Goal: Task Accomplishment & Management: Use online tool/utility

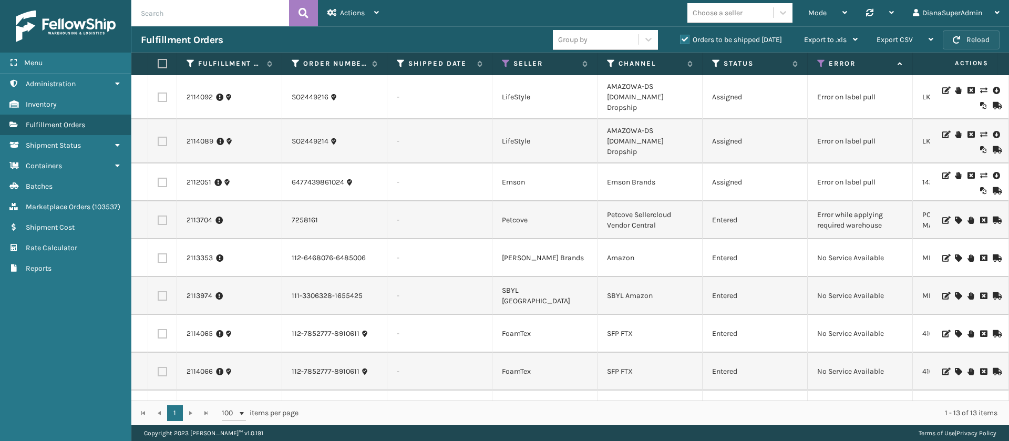
click at [985, 38] on button "Reload" at bounding box center [971, 39] width 57 height 19
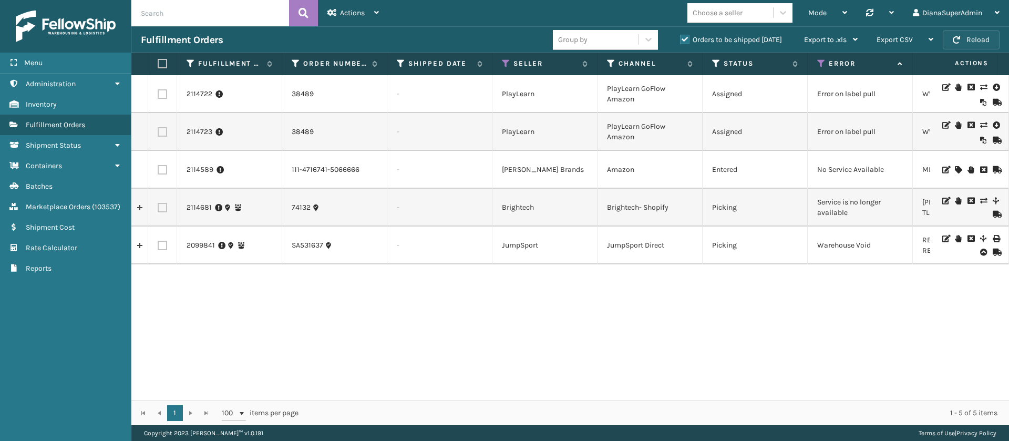
click at [968, 37] on button "Reload" at bounding box center [971, 39] width 57 height 19
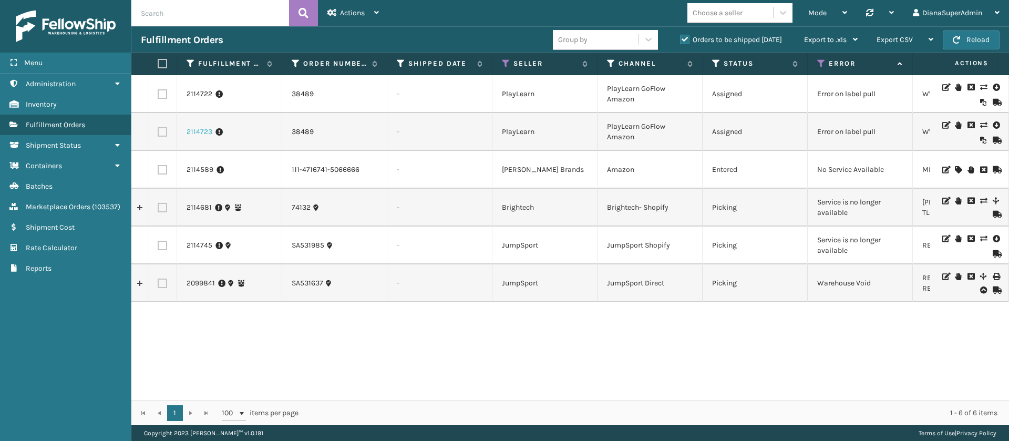
click at [201, 129] on link "2114723" at bounding box center [200, 132] width 26 height 11
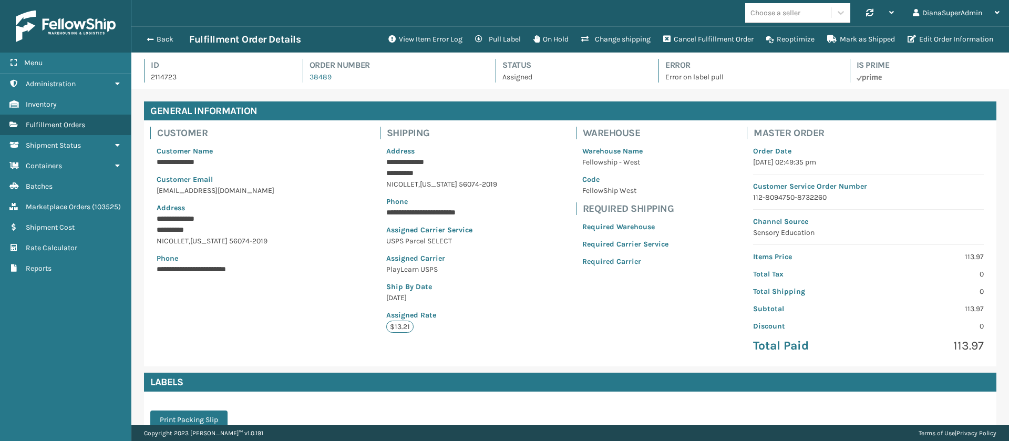
scroll to position [25, 878]
click at [421, 37] on button "View Item Error Log" at bounding box center [425, 39] width 87 height 21
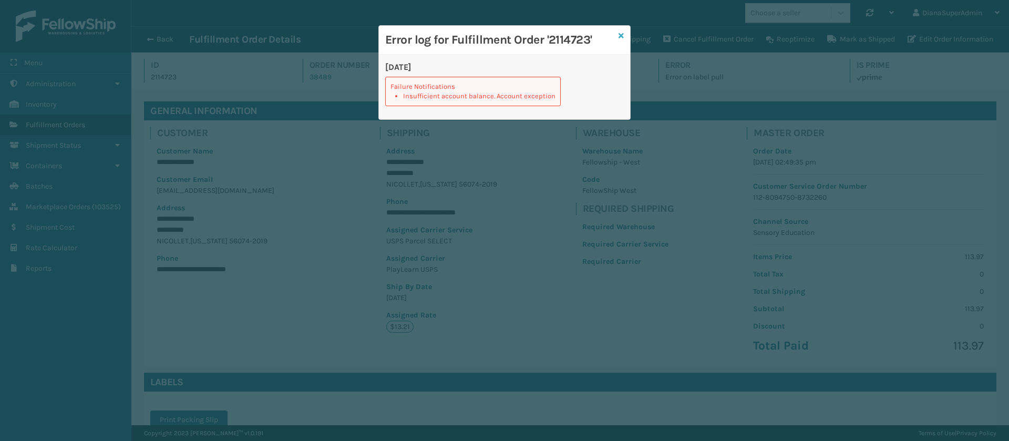
click at [619, 30] on link at bounding box center [621, 35] width 5 height 11
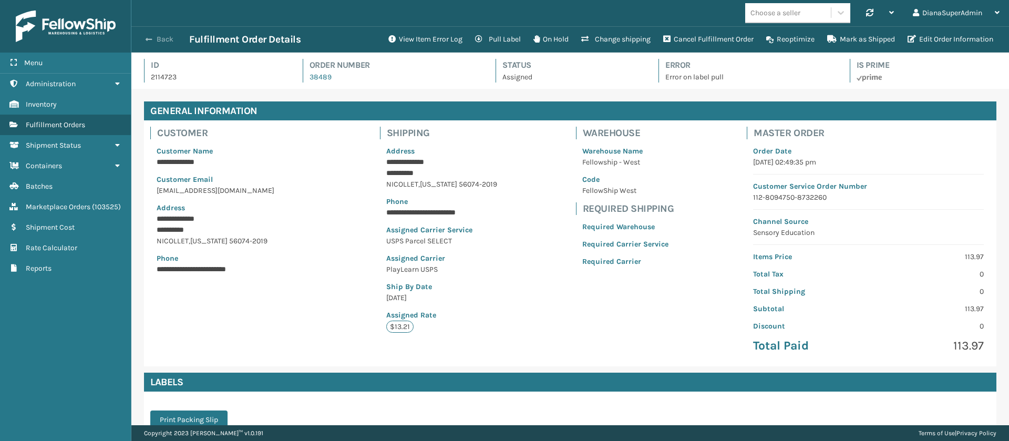
click at [166, 38] on button "Back" at bounding box center [165, 39] width 48 height 9
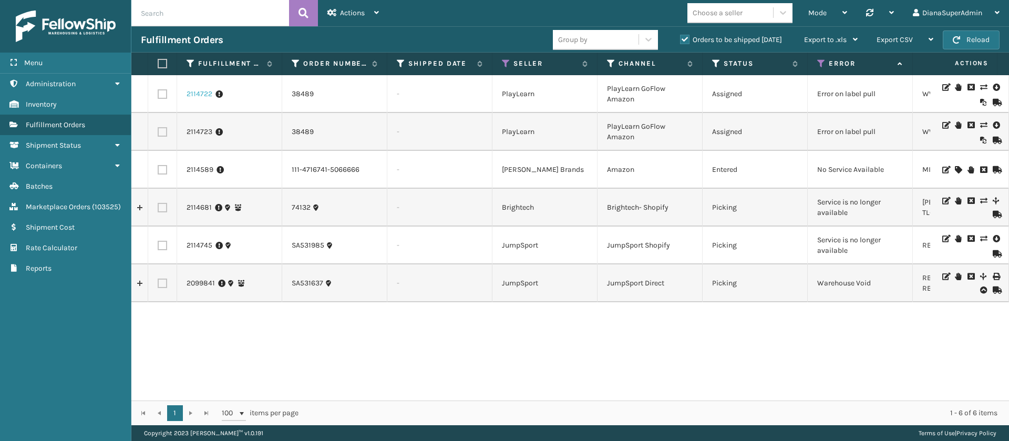
click at [203, 94] on link "2114722" at bounding box center [200, 94] width 26 height 11
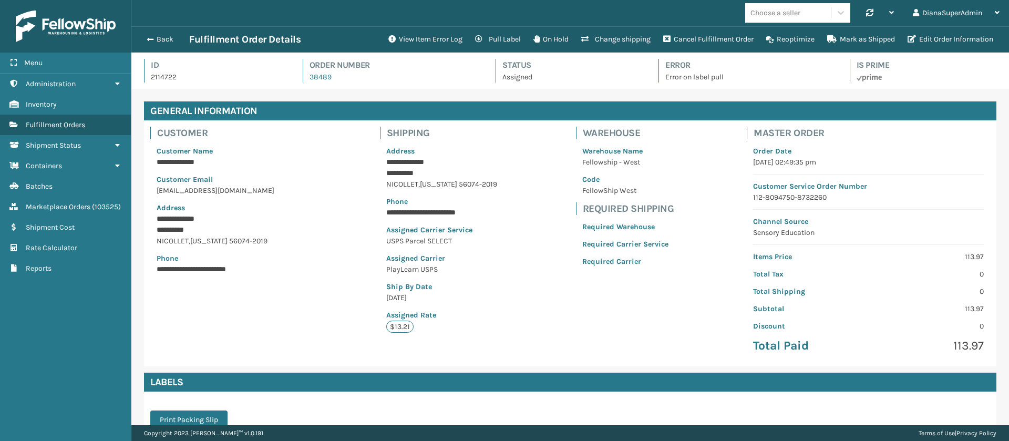
scroll to position [25, 878]
click at [419, 38] on button "View Item Error Log" at bounding box center [425, 39] width 87 height 21
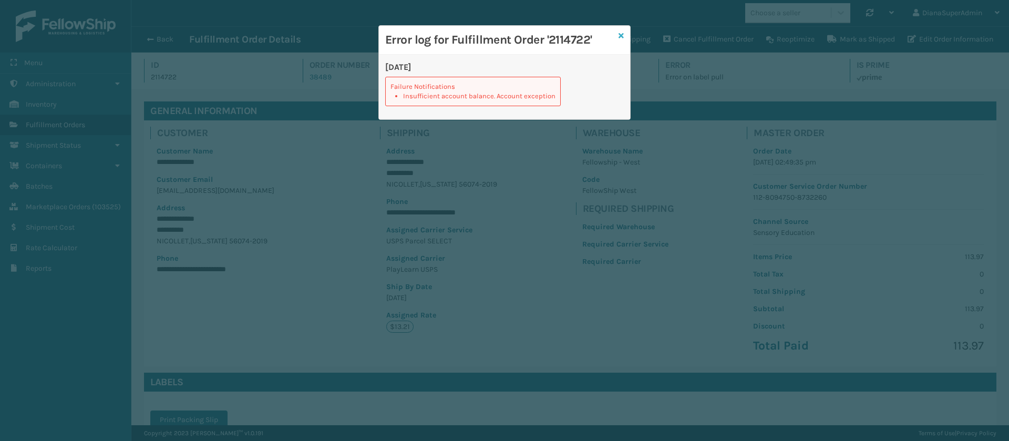
click at [623, 33] on icon at bounding box center [621, 35] width 5 height 7
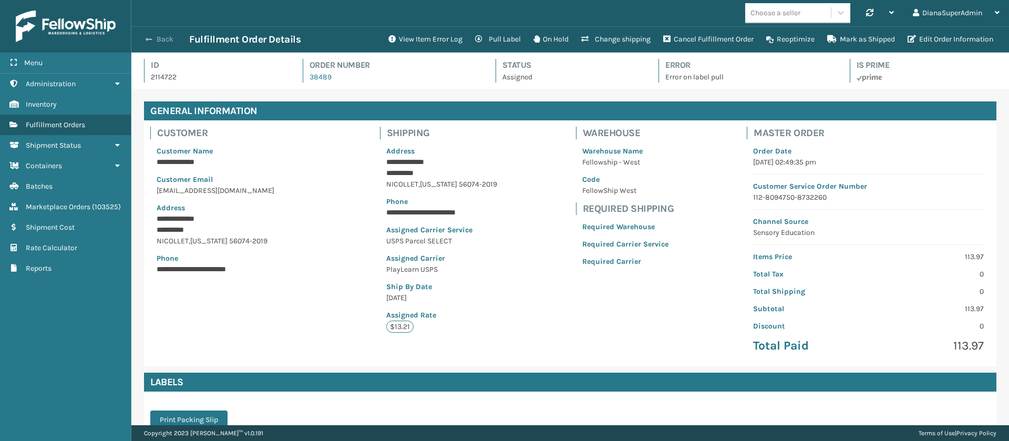
click at [160, 38] on button "Back" at bounding box center [165, 39] width 48 height 9
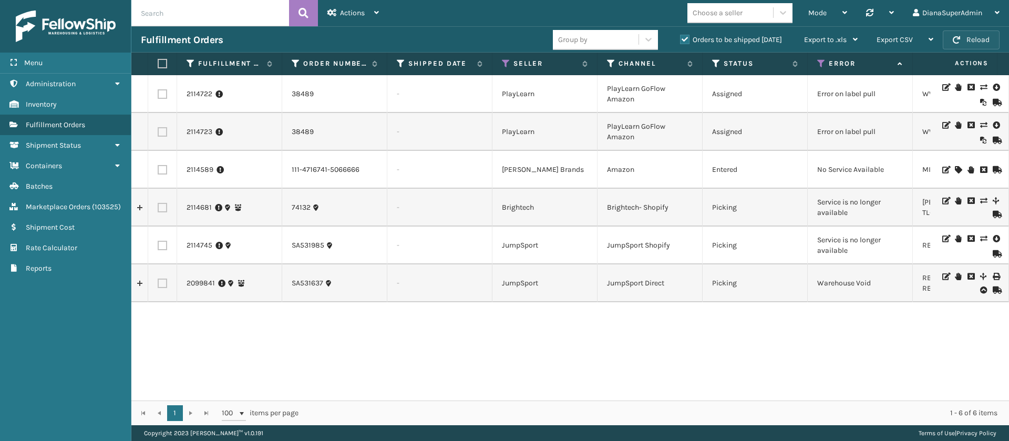
click at [986, 36] on button "Reload" at bounding box center [971, 39] width 57 height 19
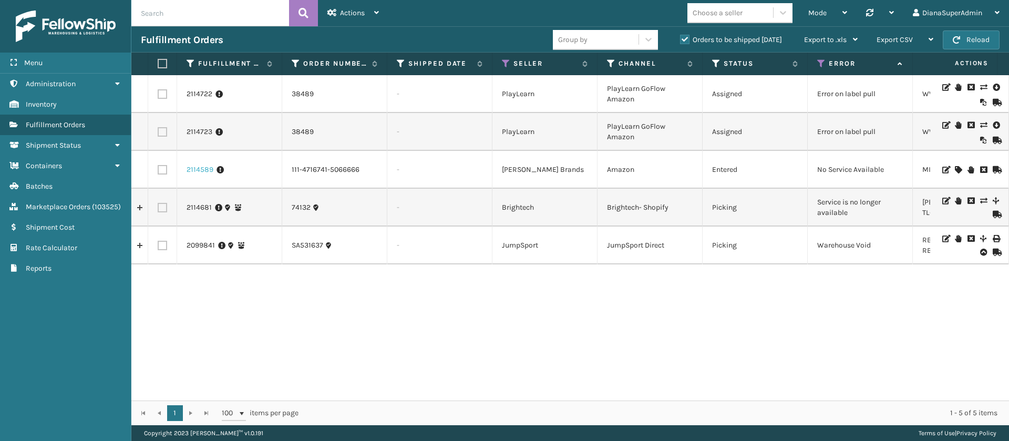
click at [201, 166] on link "2114589" at bounding box center [200, 170] width 27 height 11
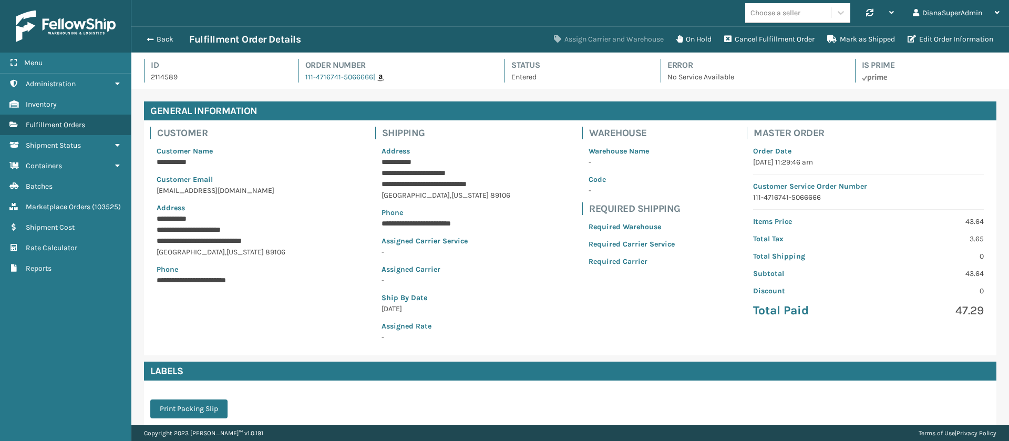
click at [612, 44] on button "Assign Carrier and Warehouse" at bounding box center [609, 39] width 122 height 21
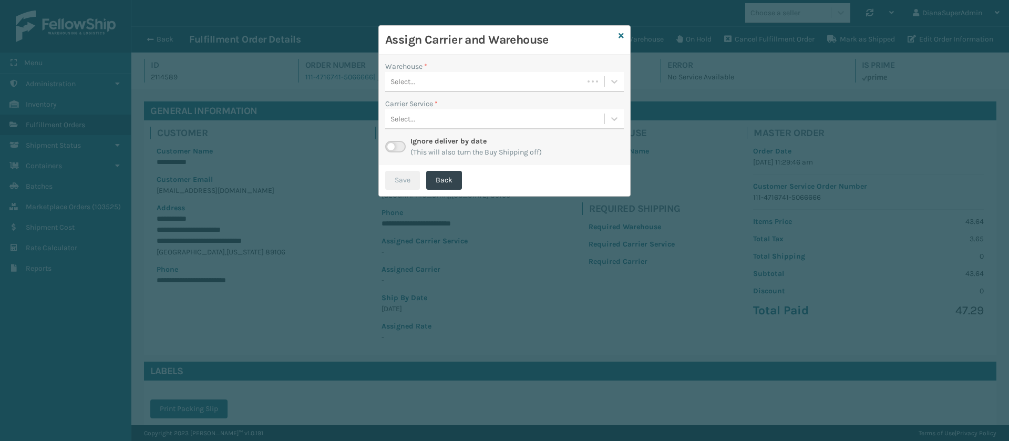
click at [393, 143] on label at bounding box center [395, 147] width 21 height 12
click at [392, 143] on input "checkbox" at bounding box center [388, 144] width 7 height 7
checkbox input "true"
click at [614, 80] on icon at bounding box center [614, 81] width 11 height 11
click at [493, 134] on div "[PERSON_NAME]" at bounding box center [504, 127] width 239 height 19
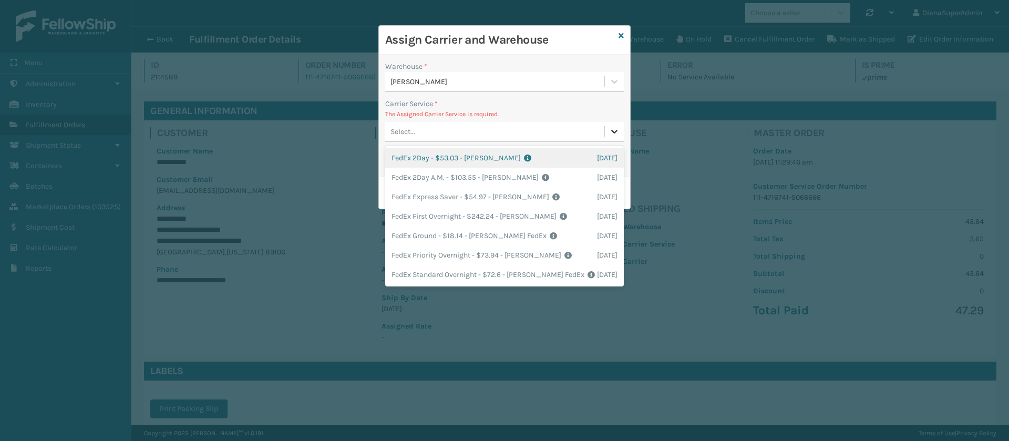
click at [608, 130] on div at bounding box center [614, 131] width 19 height 19
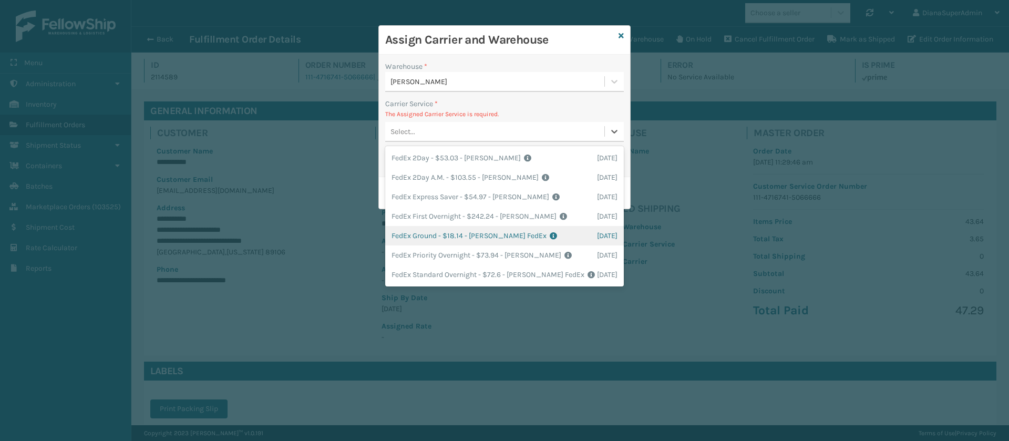
click at [425, 226] on div "FedEx Ground - $18.14 - [PERSON_NAME] FedEx Shipping Cost $15.91 Surplus Cost $…" at bounding box center [504, 235] width 239 height 19
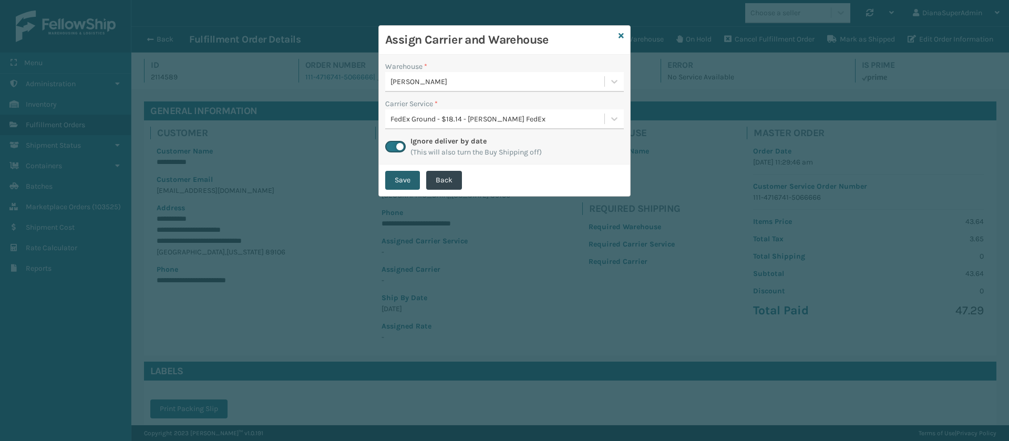
click at [408, 178] on button "Save" at bounding box center [402, 180] width 35 height 19
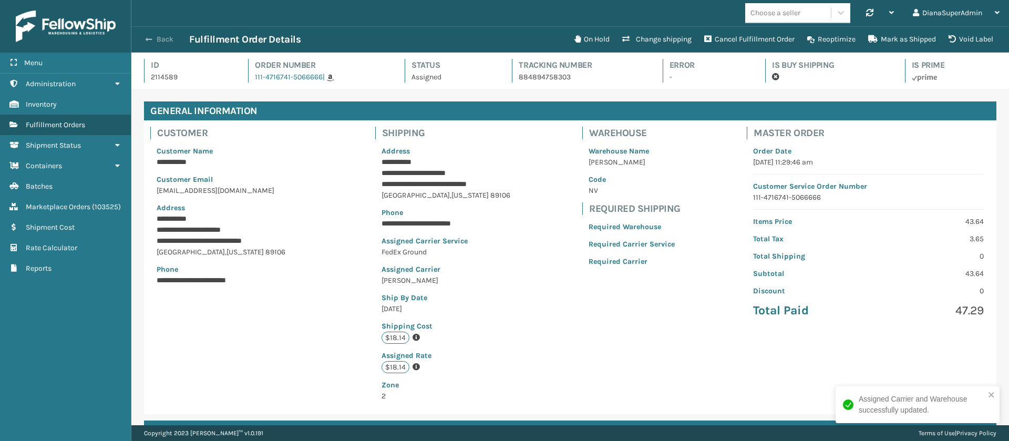
click at [148, 38] on span "button" at bounding box center [149, 39] width 6 height 7
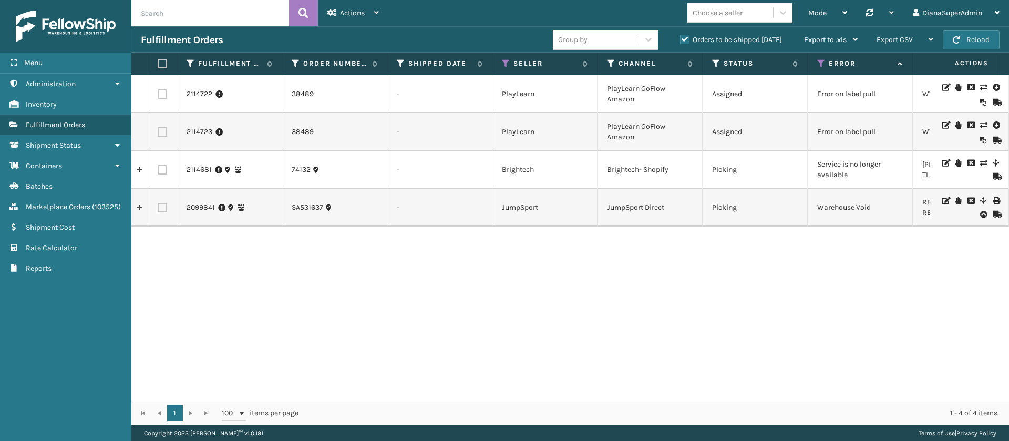
click at [841, 170] on td "Service is no longer available" at bounding box center [860, 170] width 105 height 38
copy td "Service is no longer available"
click at [817, 254] on div "2114722 38489 - PlayLearn PlayLearn GoFlow Amazon Assigned Error on label pull …" at bounding box center [570, 237] width 878 height 325
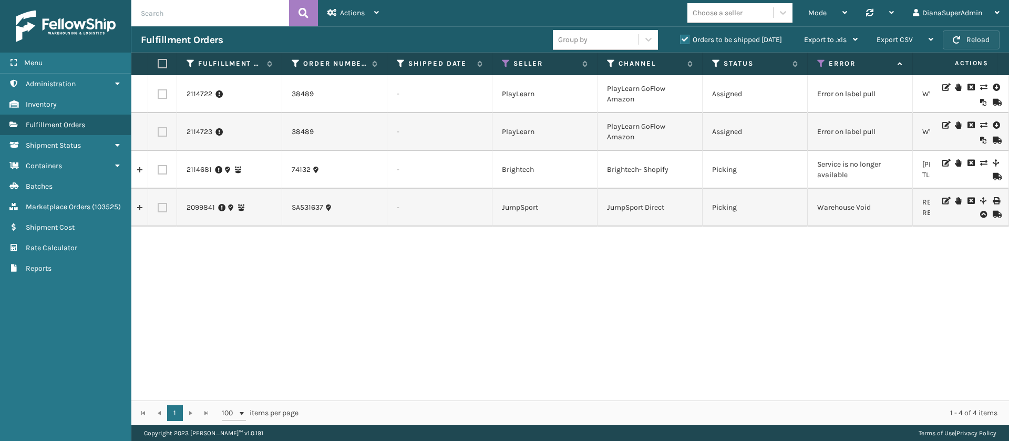
click at [964, 36] on button "Reload" at bounding box center [971, 39] width 57 height 19
drag, startPoint x: 621, startPoint y: 266, endPoint x: 283, endPoint y: 11, distance: 423.7
click at [283, 11] on div "Actions Settings Remove All Filters Track Fulfillment Order Export Labels Bulk …" at bounding box center [570, 212] width 878 height 425
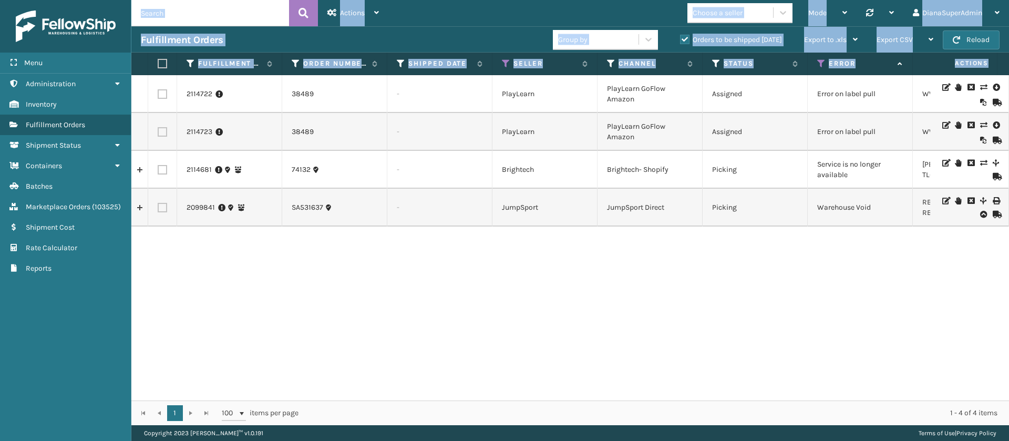
click at [299, 231] on div "2114722 38489 - PlayLearn PlayLearn GoFlow Amazon Assigned Error on label pull …" at bounding box center [570, 237] width 878 height 325
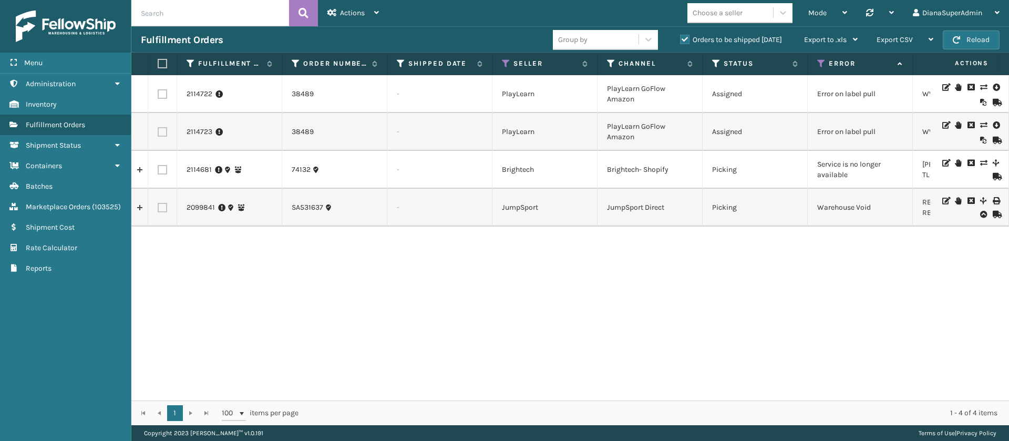
click at [204, 11] on input "text" at bounding box center [210, 13] width 158 height 26
type input "2114437"
click at [312, 20] on button at bounding box center [303, 13] width 29 height 26
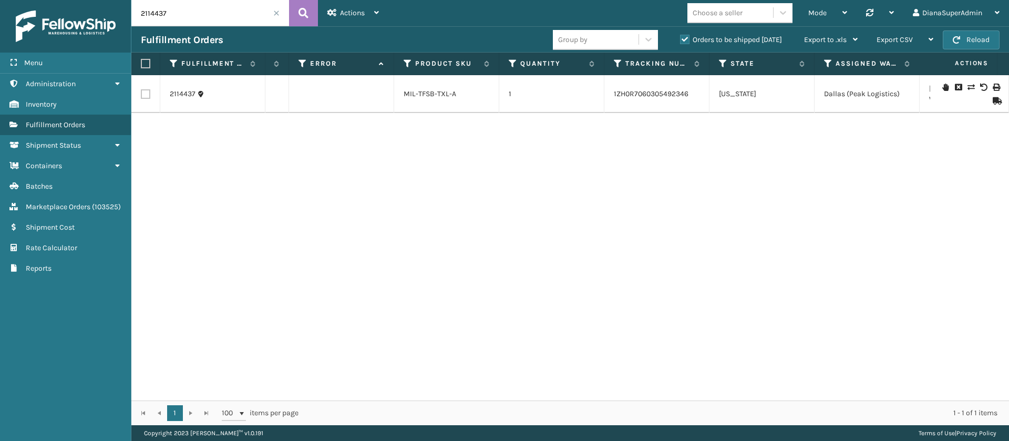
scroll to position [0, 539]
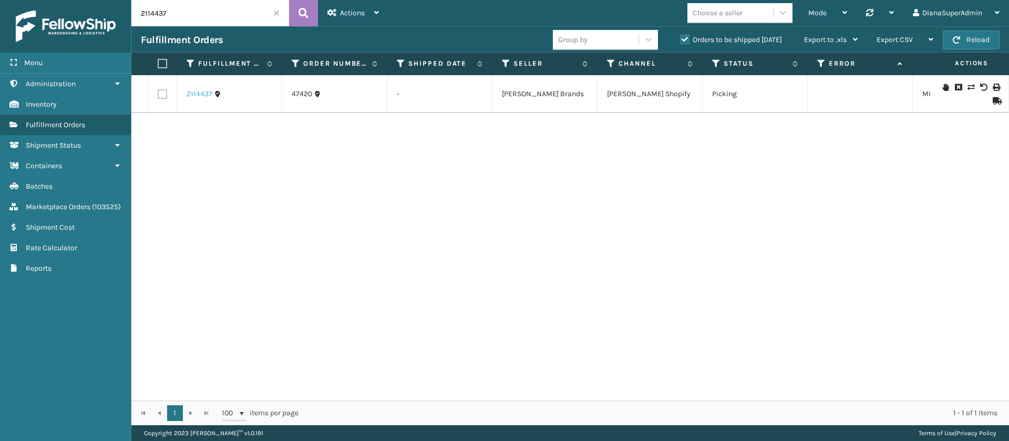
click at [200, 91] on link "2114437" at bounding box center [200, 94] width 26 height 11
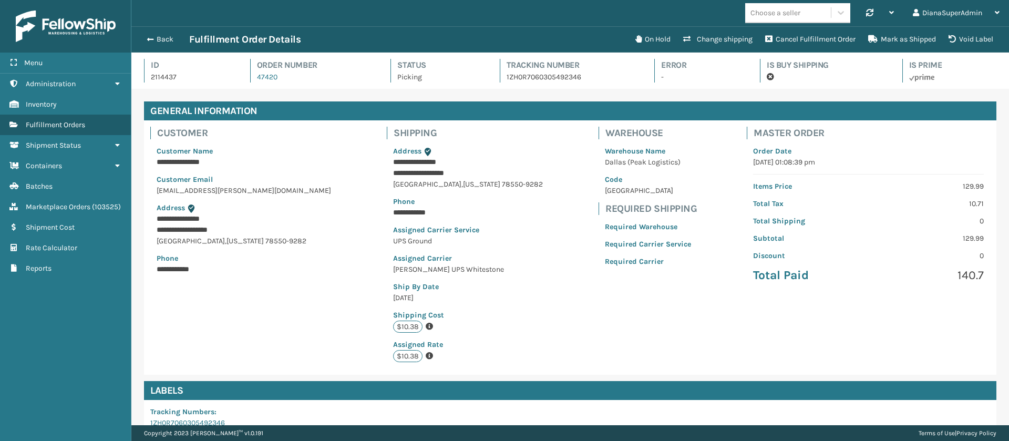
scroll to position [25, 878]
click at [722, 37] on button "Change shipping" at bounding box center [718, 39] width 82 height 21
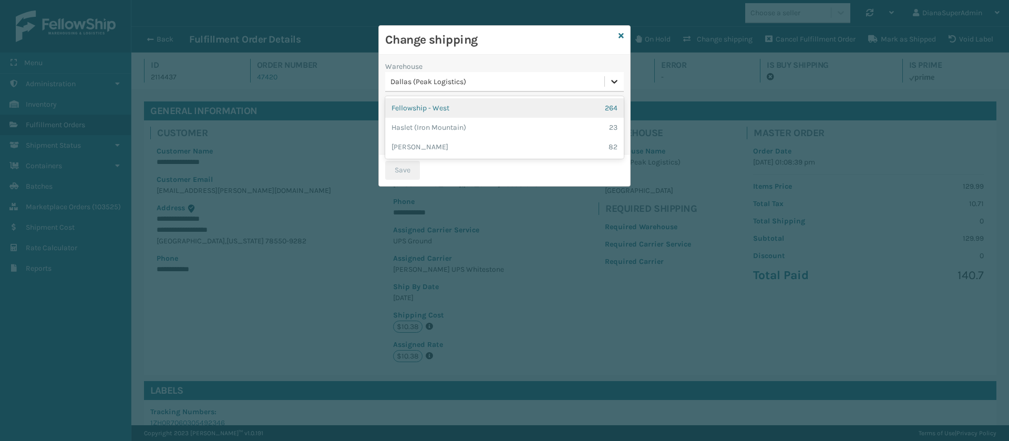
click at [613, 80] on icon at bounding box center [614, 81] width 11 height 11
click at [505, 108] on div "Fellowship - West 264" at bounding box center [504, 107] width 239 height 19
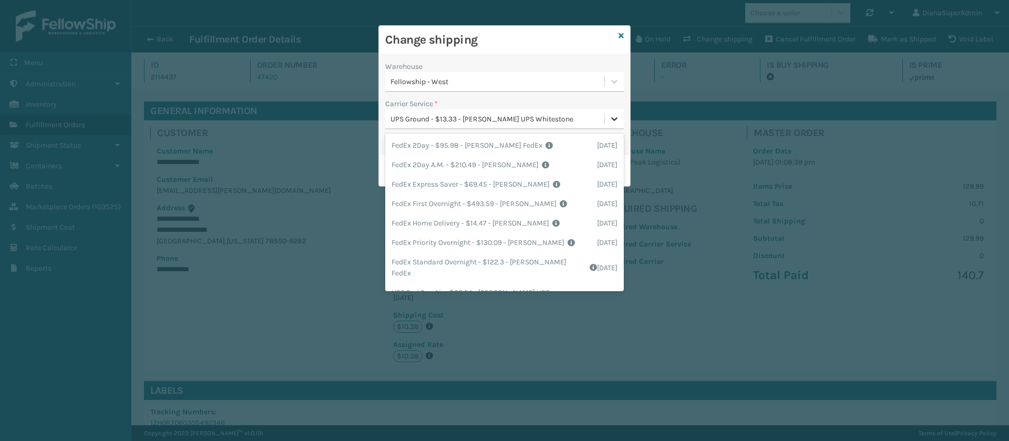
click at [614, 117] on icon at bounding box center [614, 119] width 11 height 11
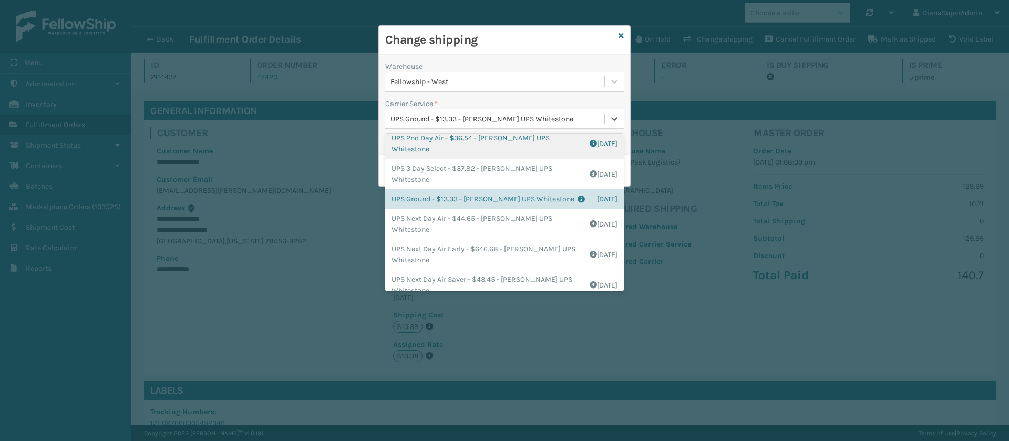
scroll to position [177, 0]
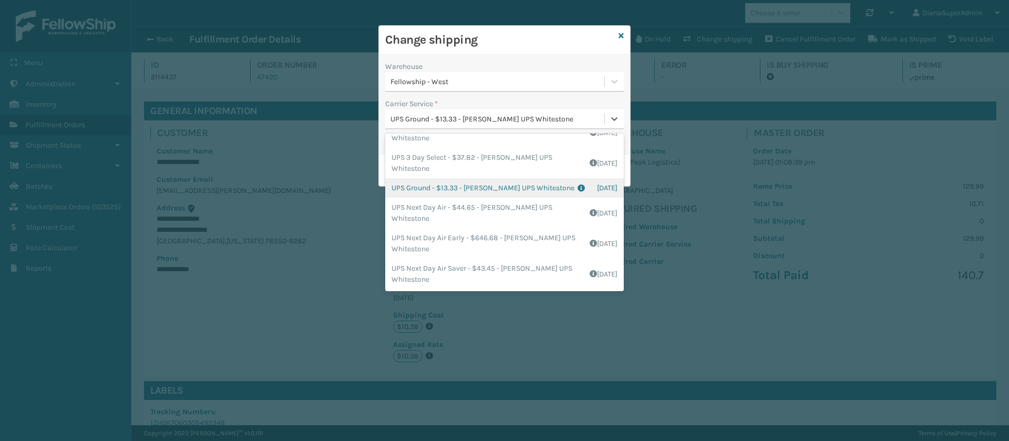
click at [489, 184] on div "UPS Ground - $13.33 - [PERSON_NAME] UPS Whitestone Shipping Cost $11.11 Surplus…" at bounding box center [504, 187] width 239 height 19
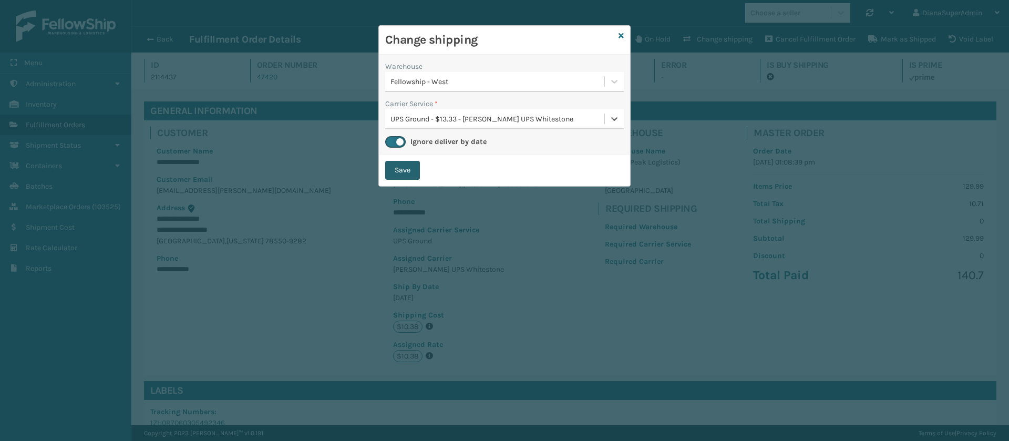
click at [408, 169] on button "Save" at bounding box center [402, 170] width 35 height 19
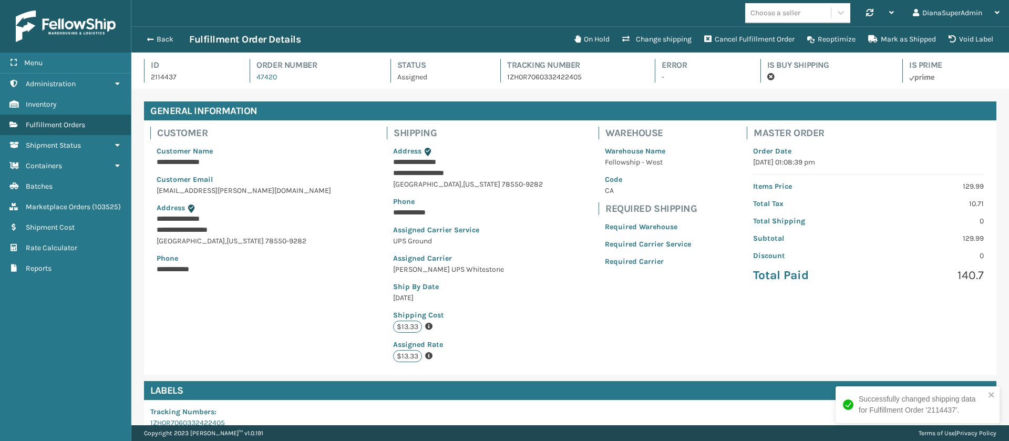
scroll to position [25, 878]
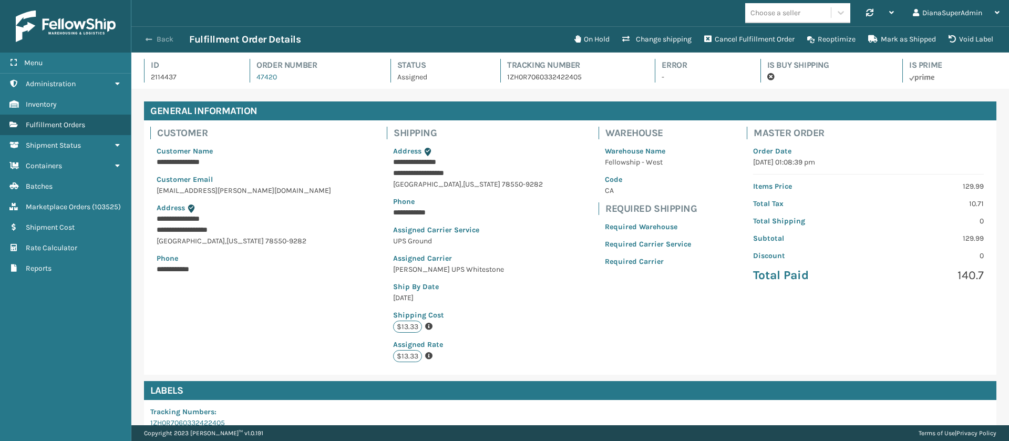
click at [155, 38] on button "Back" at bounding box center [165, 39] width 48 height 9
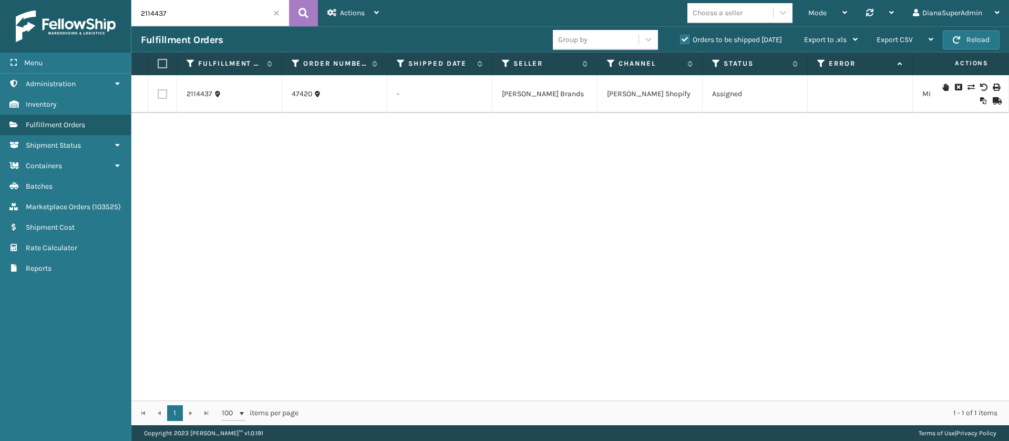
click at [278, 13] on span at bounding box center [276, 13] width 6 height 6
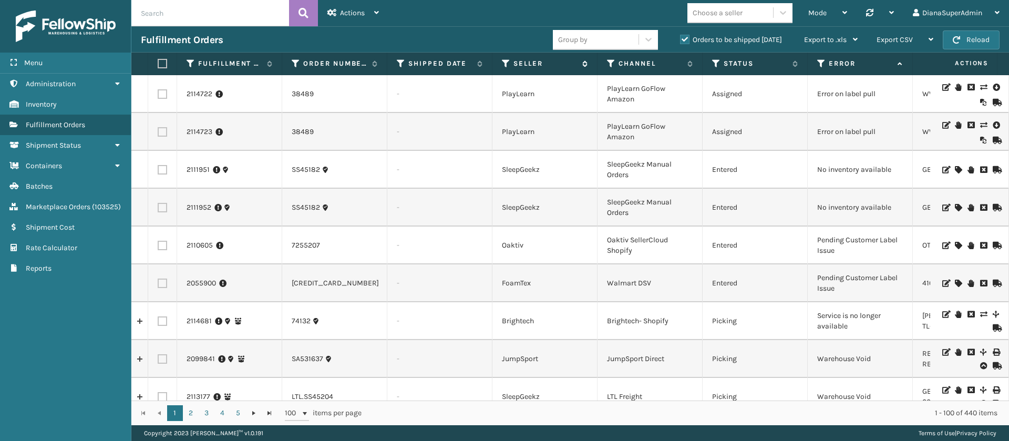
click at [504, 63] on icon at bounding box center [506, 63] width 8 height 9
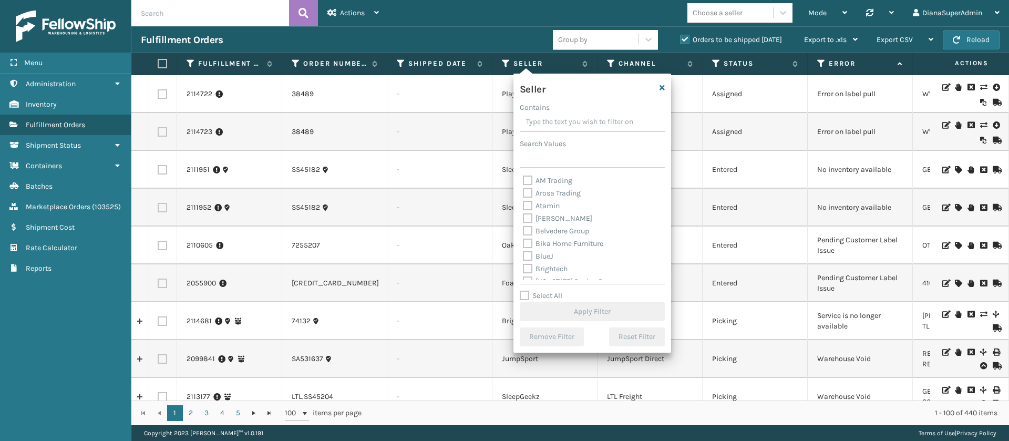
scroll to position [336, 0]
click at [525, 295] on label "Select All" at bounding box center [541, 295] width 43 height 9
click at [525, 291] on input "Select All" at bounding box center [599, 290] width 158 height 1
checkbox input "true"
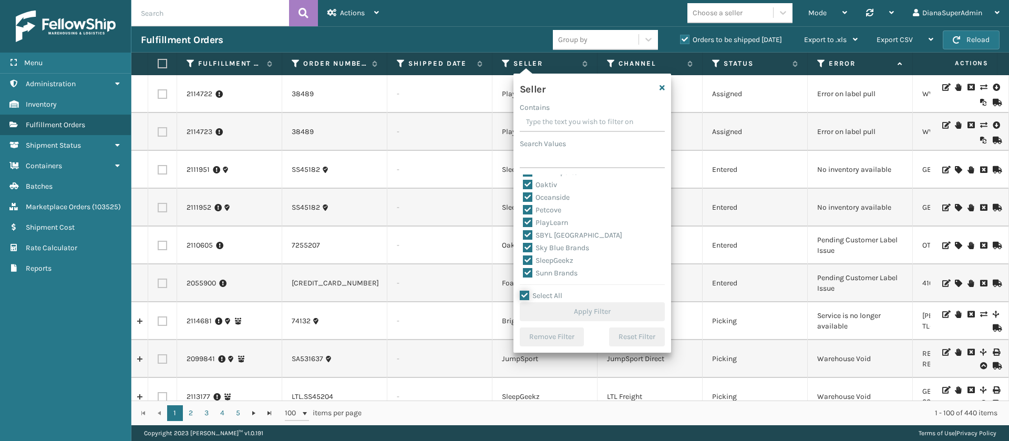
checkbox input "true"
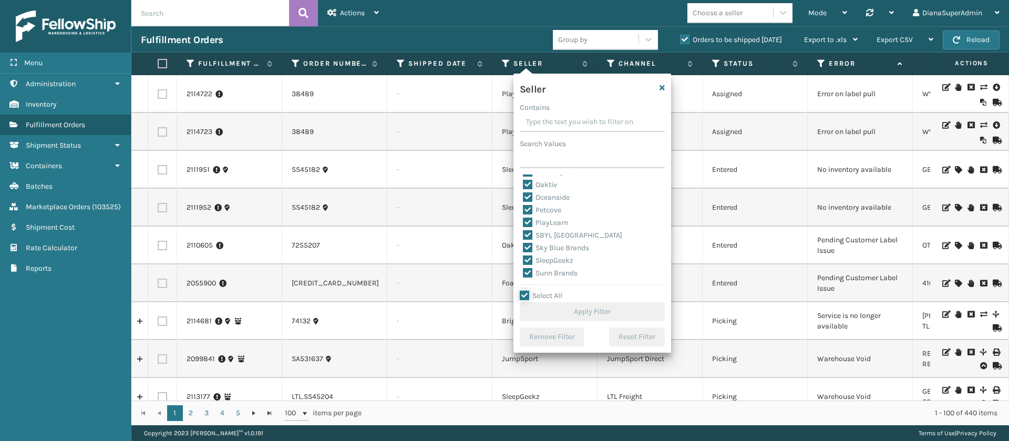
checkbox input "true"
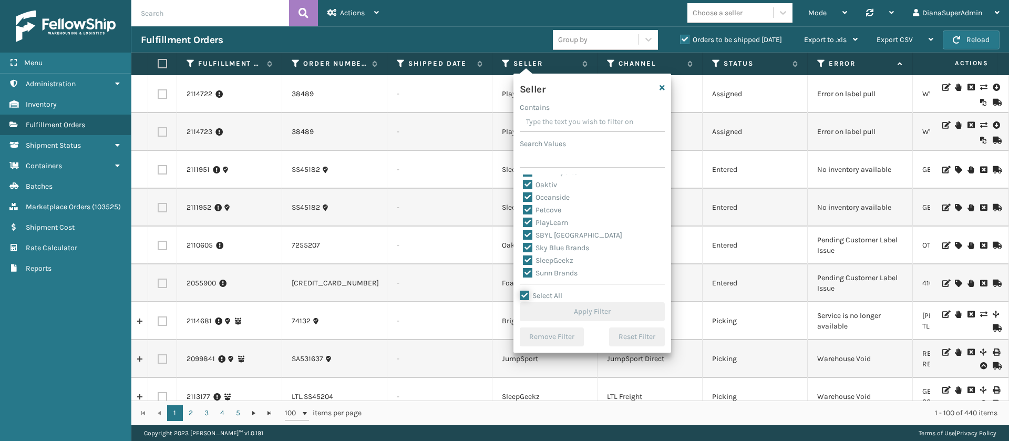
checkbox input "true"
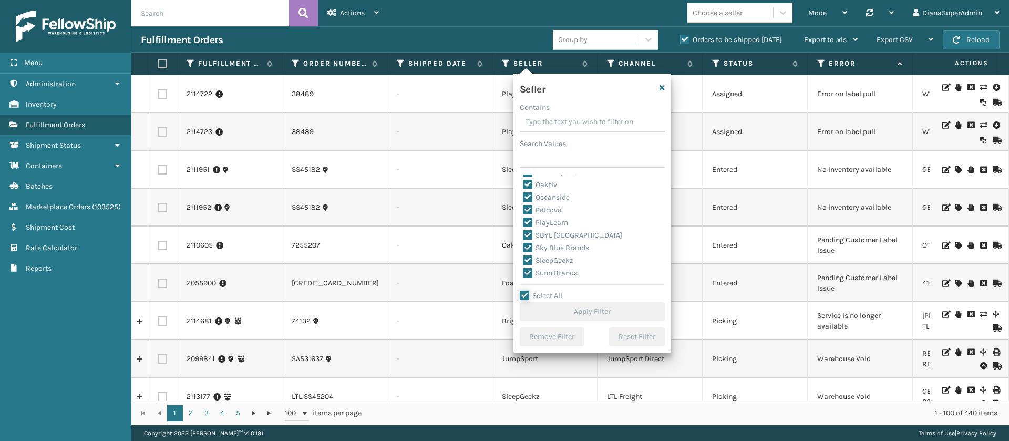
checkbox input "true"
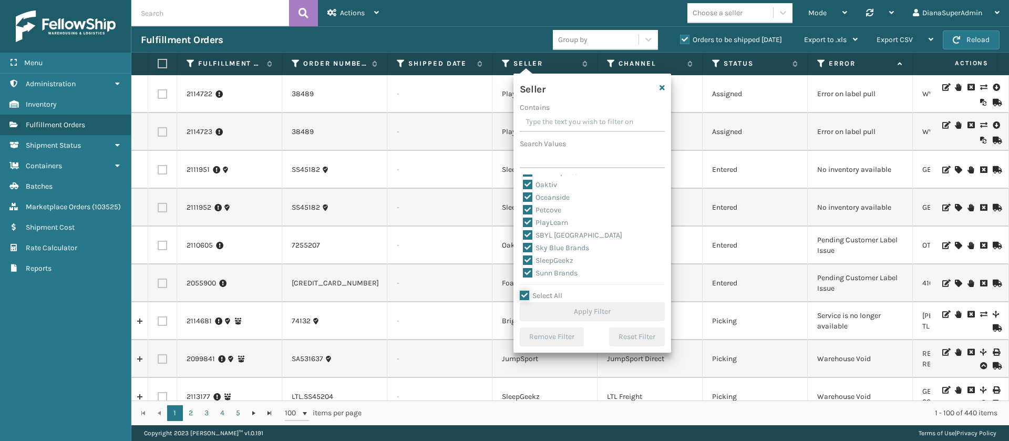
checkbox input "true"
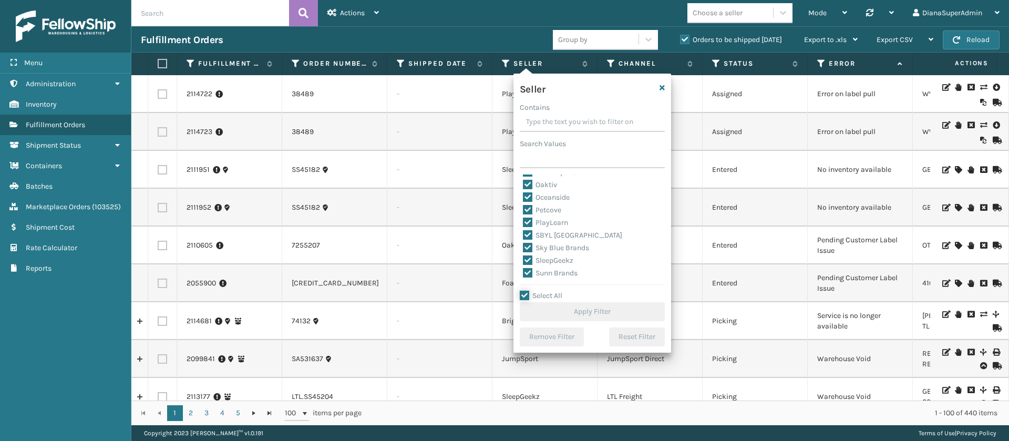
checkbox input "true"
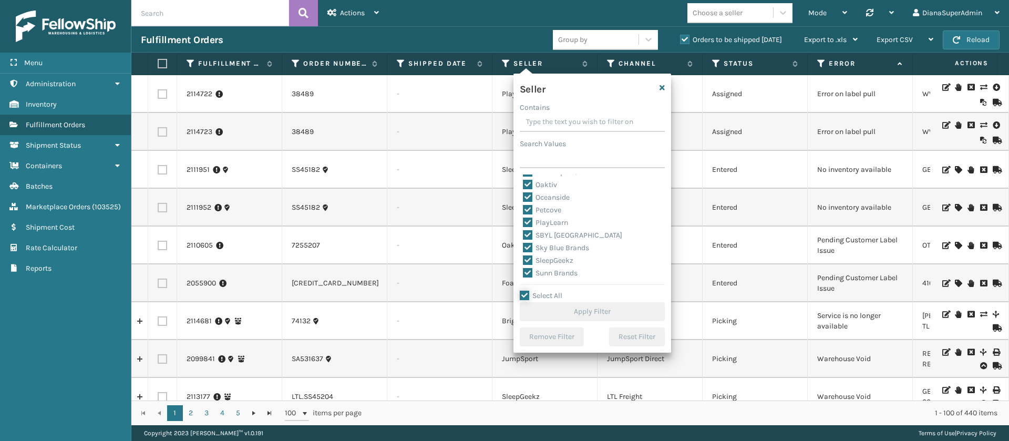
checkbox input "true"
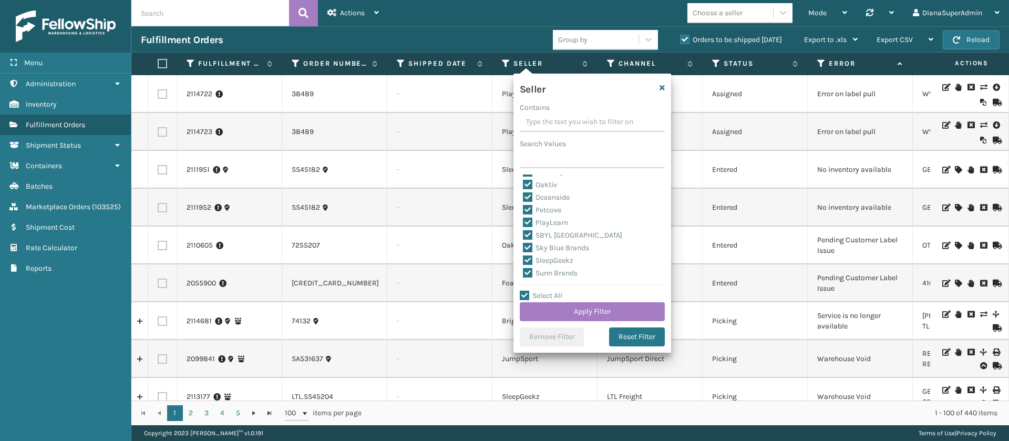
click at [526, 258] on label "SleepGeekz" at bounding box center [548, 260] width 50 height 9
click at [524, 258] on input "SleepGeekz" at bounding box center [523, 257] width 1 height 7
checkbox input "false"
click at [586, 307] on button "Apply Filter" at bounding box center [592, 311] width 145 height 19
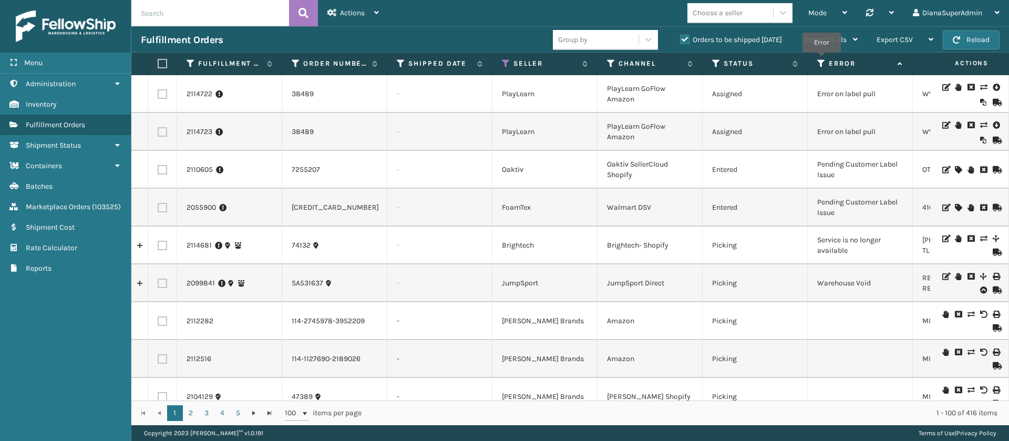
click at [822, 60] on icon at bounding box center [821, 63] width 8 height 9
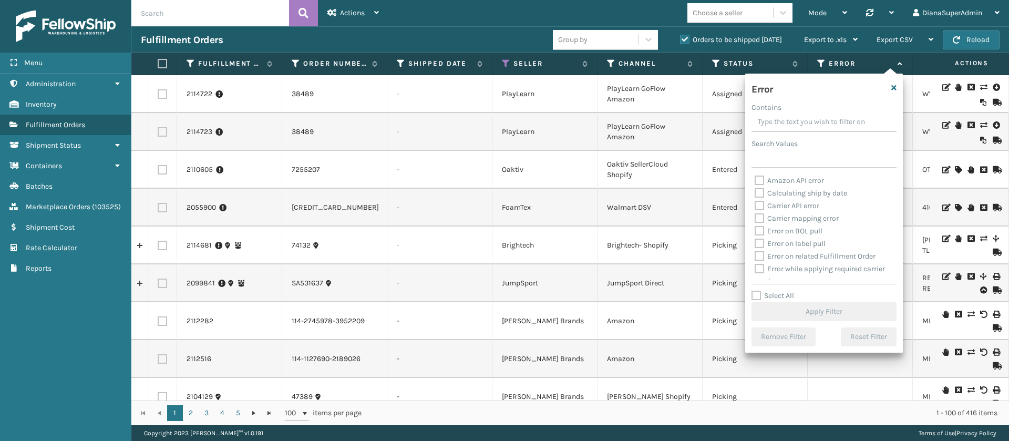
click at [756, 293] on label "Select All" at bounding box center [773, 295] width 43 height 9
click at [756, 291] on input "Select All" at bounding box center [831, 290] width 158 height 1
checkbox input "true"
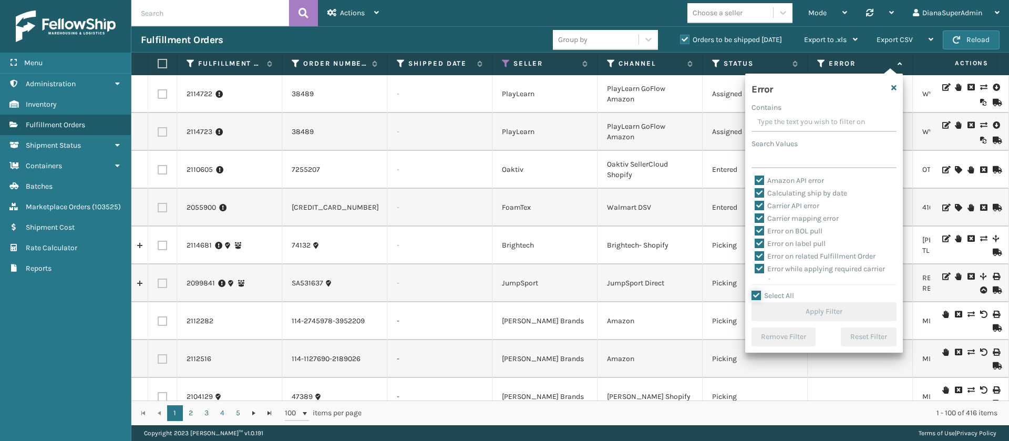
checkbox input "true"
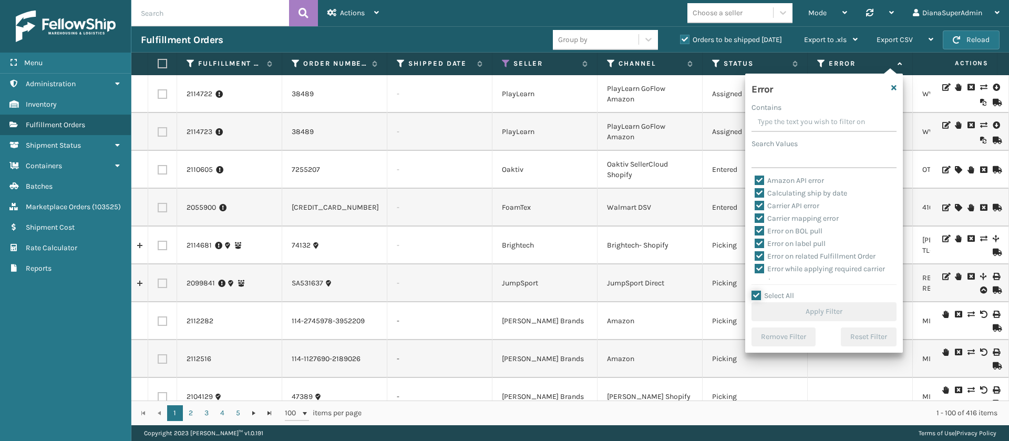
checkbox input "true"
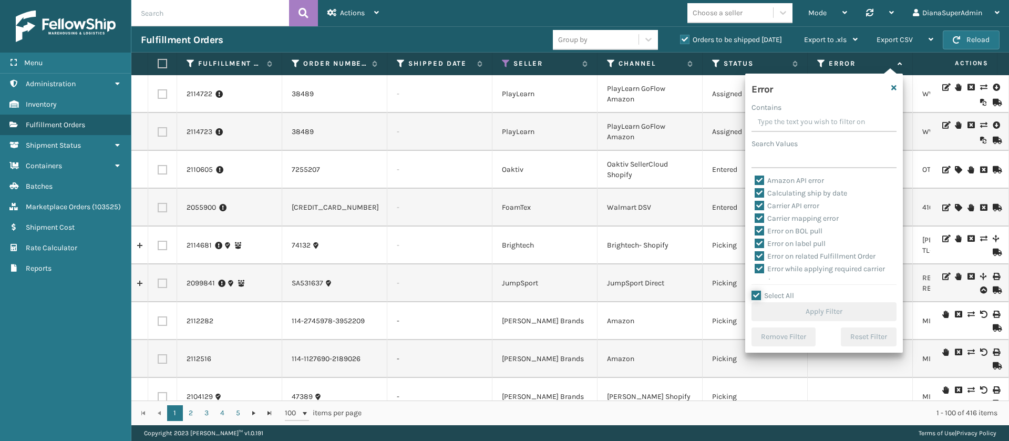
checkbox input "true"
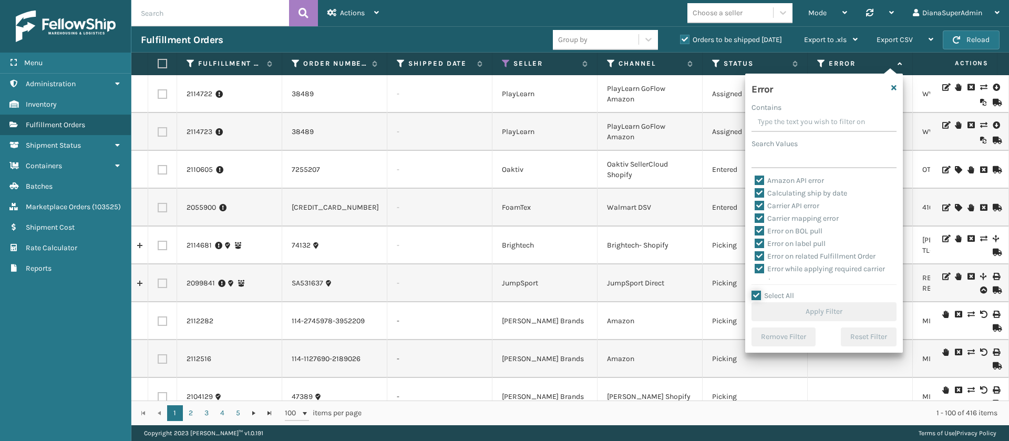
checkbox input "true"
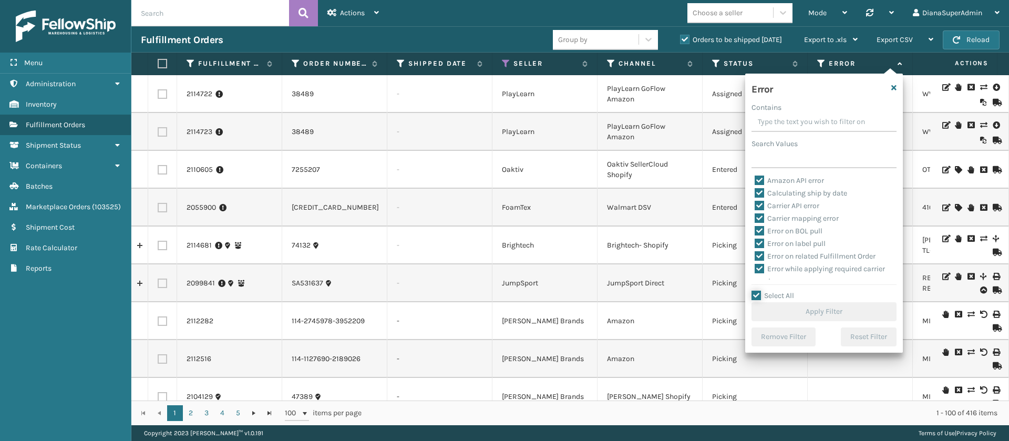
checkbox input "true"
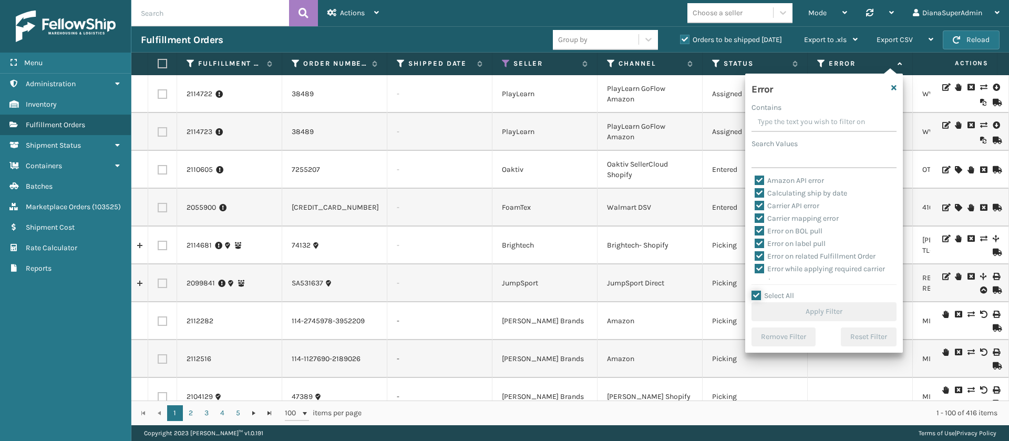
checkbox input "true"
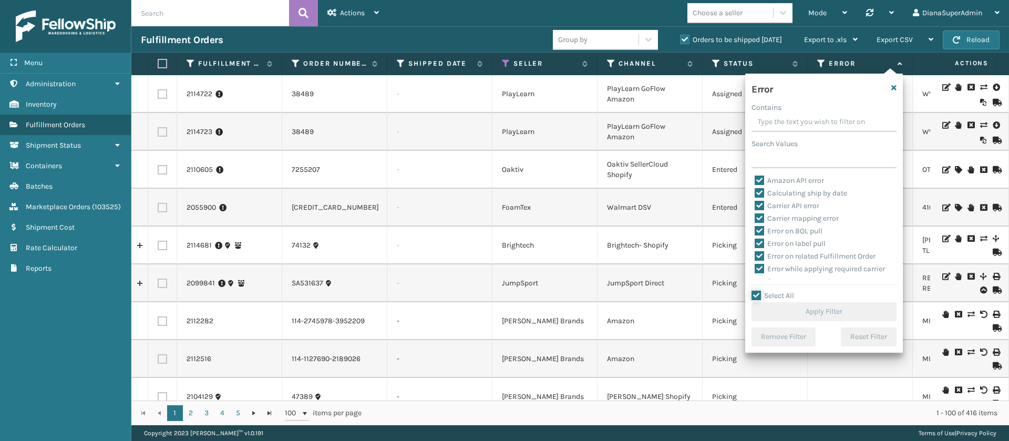
checkbox input "true"
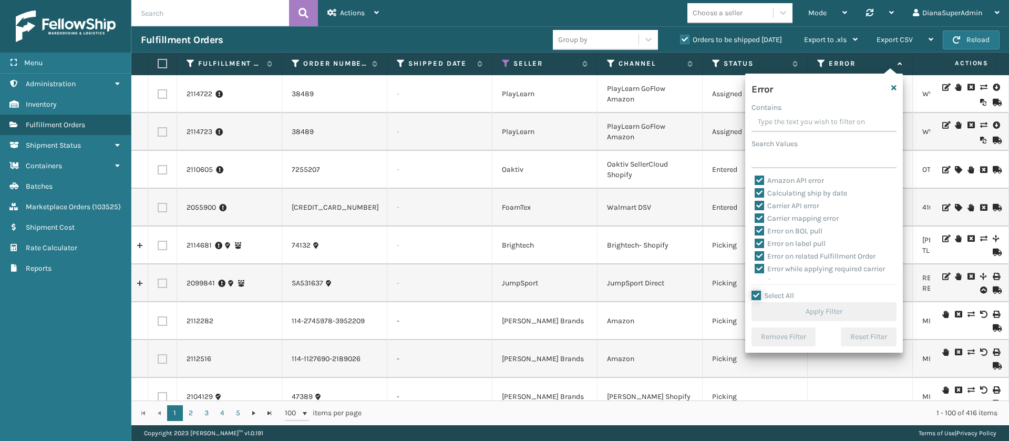
checkbox input "true"
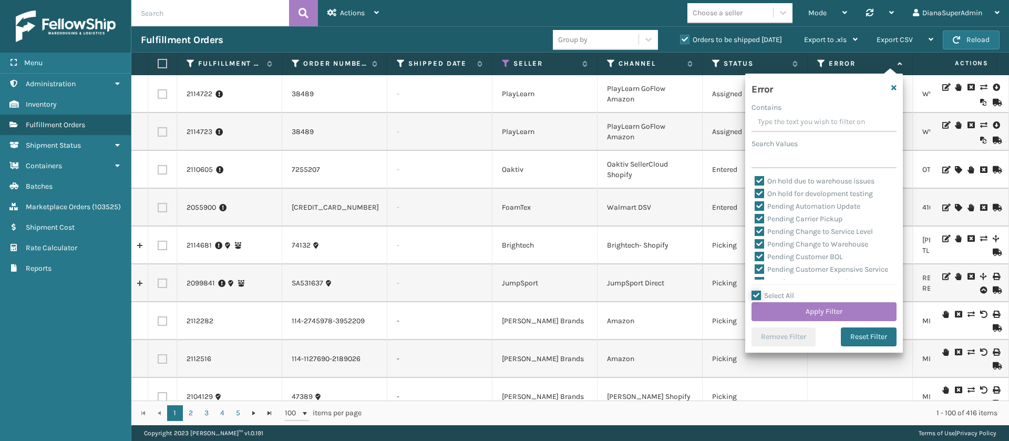
scroll to position [252, 0]
click at [760, 204] on label "Pending Automation Update" at bounding box center [808, 205] width 106 height 9
click at [755, 204] on input "Pending Automation Update" at bounding box center [755, 203] width 1 height 7
checkbox input "false"
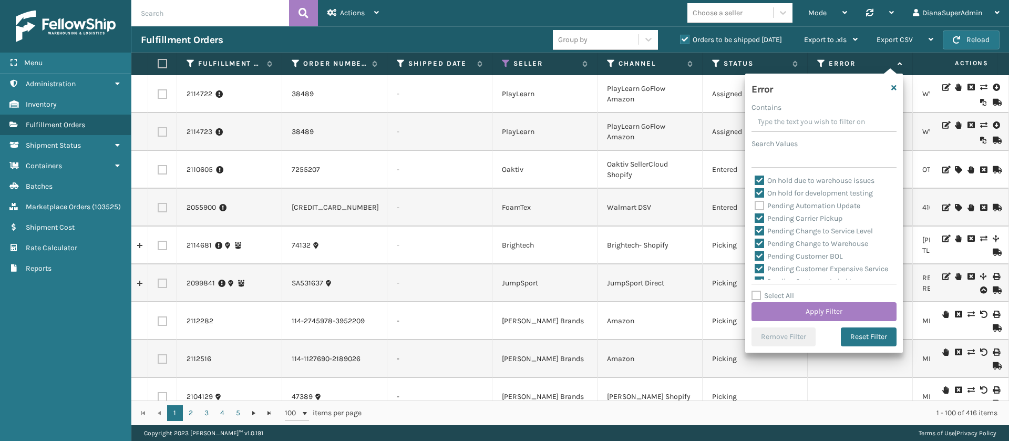
click at [760, 214] on label "Pending Carrier Pickup" at bounding box center [799, 218] width 88 height 9
click at [755, 213] on input "Pending Carrier Pickup" at bounding box center [755, 215] width 1 height 7
checkbox input "false"
click at [760, 228] on label "Pending Change to Service Level" at bounding box center [814, 231] width 118 height 9
click at [755, 228] on input "Pending Change to Service Level" at bounding box center [755, 228] width 1 height 7
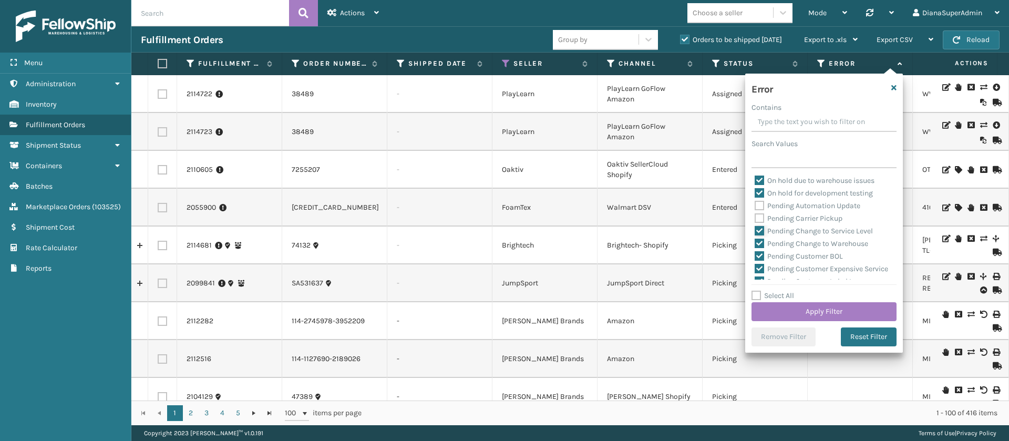
checkbox input "false"
click at [760, 247] on label "Pending Change to Warehouse" at bounding box center [812, 243] width 114 height 9
click at [755, 244] on input "Pending Change to Warehouse" at bounding box center [755, 241] width 1 height 7
checkbox input "false"
click at [760, 255] on label "Pending Customer BOL" at bounding box center [799, 256] width 88 height 9
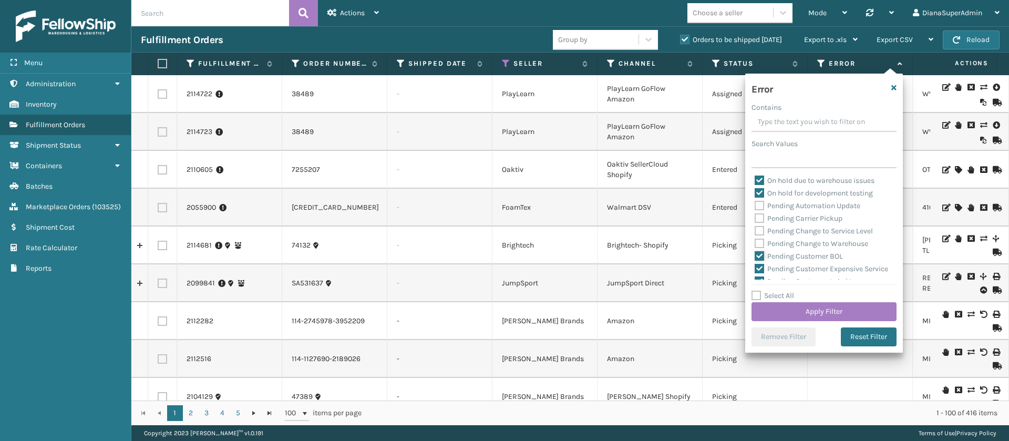
click at [755, 255] on input "Pending Customer BOL" at bounding box center [755, 253] width 1 height 7
checkbox input "false"
click at [761, 222] on label "Pending Customer Expensive Service" at bounding box center [822, 223] width 134 height 9
click at [755, 222] on input "Pending Customer Expensive Service" at bounding box center [755, 220] width 1 height 7
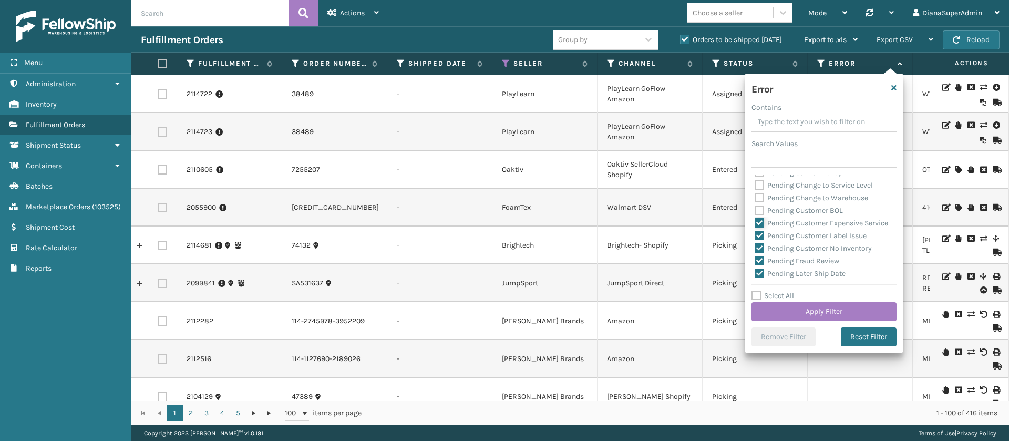
checkbox input "false"
click at [761, 240] on label "Pending Customer Label Issue" at bounding box center [811, 235] width 112 height 9
click at [755, 237] on input "Pending Customer Label Issue" at bounding box center [755, 233] width 1 height 7
checkbox input "false"
click at [761, 253] on label "Pending Customer No Inventory" at bounding box center [813, 248] width 117 height 9
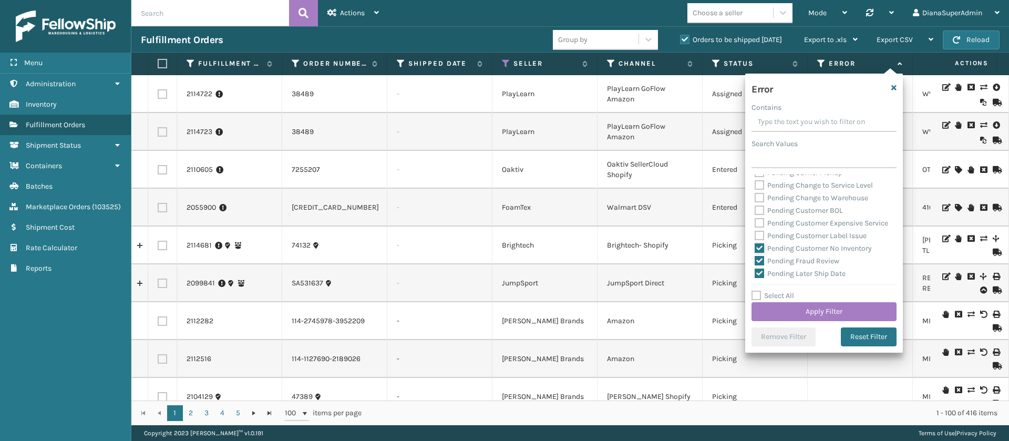
click at [755, 249] on input "Pending Customer No Inventory" at bounding box center [755, 245] width 1 height 7
checkbox input "false"
click at [761, 215] on label "Pending Fraud Review" at bounding box center [797, 210] width 85 height 9
click at [755, 211] on input "Pending Fraud Review" at bounding box center [755, 207] width 1 height 7
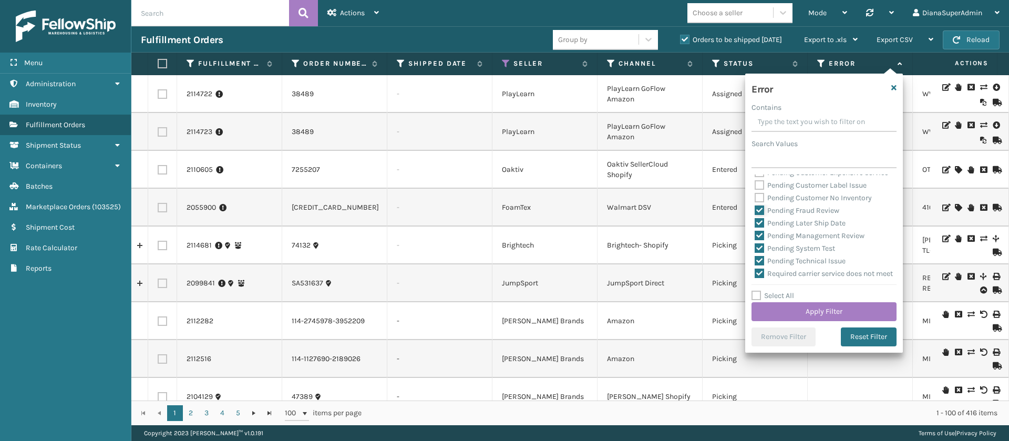
checkbox input "false"
click at [761, 230] on div "Pending Later Ship Date" at bounding box center [824, 223] width 139 height 13
click at [761, 228] on label "Pending Later Ship Date" at bounding box center [800, 223] width 91 height 9
click at [755, 224] on input "Pending Later Ship Date" at bounding box center [755, 220] width 1 height 7
checkbox input "false"
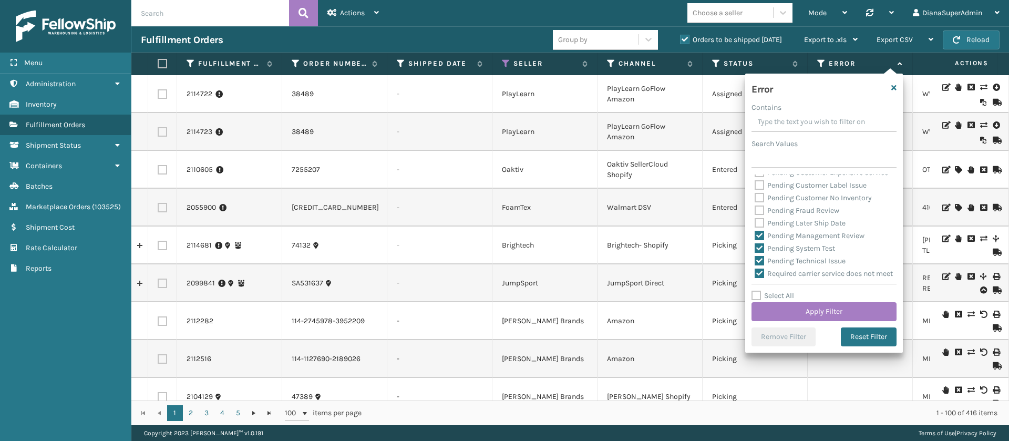
click at [761, 240] on label "Pending Management Review" at bounding box center [810, 235] width 110 height 9
click at [755, 237] on input "Pending Management Review" at bounding box center [755, 233] width 1 height 7
checkbox input "false"
click at [761, 212] on label "Pending System Test" at bounding box center [795, 207] width 80 height 9
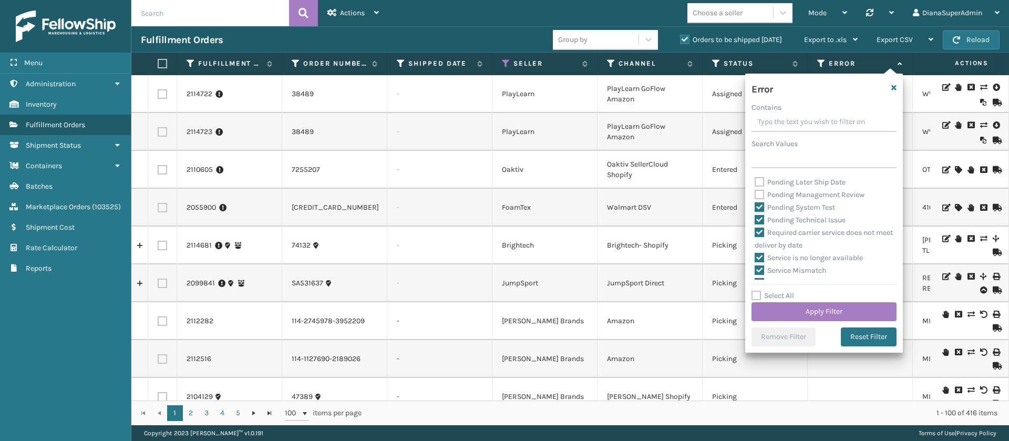
click at [755, 208] on input "Pending System Test" at bounding box center [755, 204] width 1 height 7
checkbox input "false"
click at [761, 224] on label "Pending Technical Issue" at bounding box center [800, 220] width 91 height 9
click at [755, 221] on input "Pending Technical Issue" at bounding box center [755, 217] width 1 height 7
checkbox input "false"
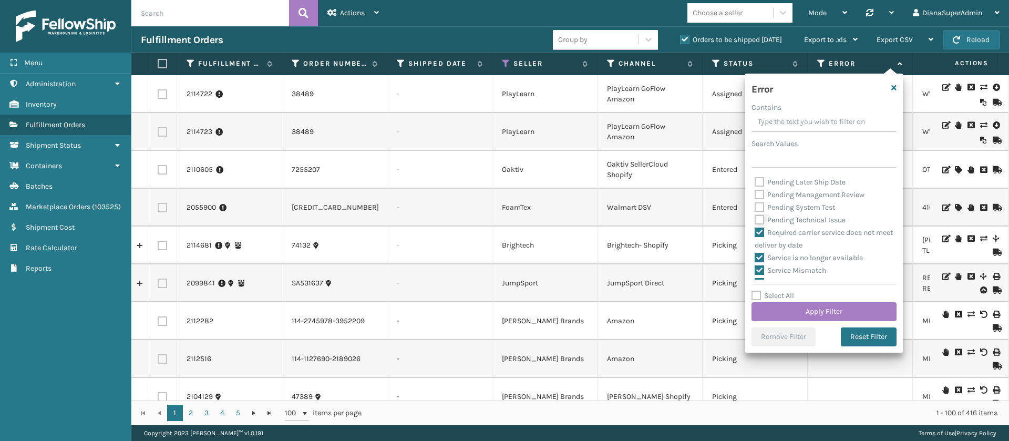
scroll to position [412, 0]
click at [836, 306] on button "Apply Filter" at bounding box center [824, 311] width 145 height 19
